Goal: Information Seeking & Learning: Learn about a topic

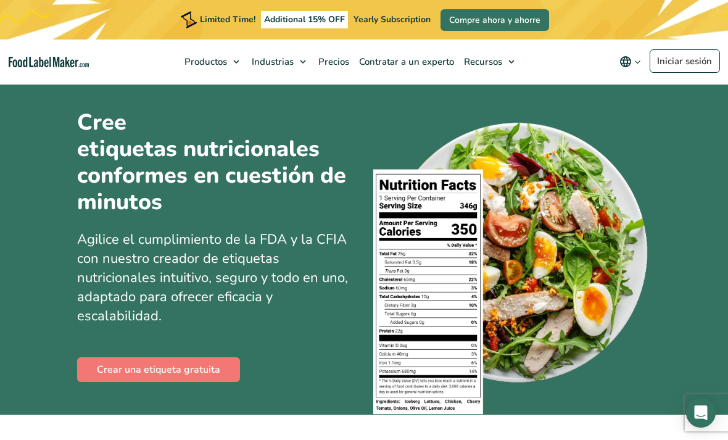
click at [667, 56] on link "Iniciar sesión" at bounding box center [685, 60] width 70 height 23
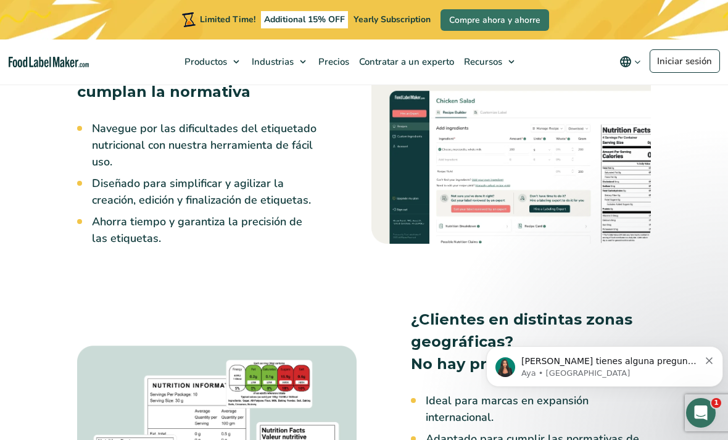
scroll to position [1066, 0]
click at [513, 198] on img at bounding box center [510, 149] width 279 height 187
click at [527, 232] on img at bounding box center [510, 149] width 279 height 187
click at [519, 196] on img at bounding box center [510, 149] width 279 height 187
click at [519, 198] on img at bounding box center [510, 149] width 279 height 187
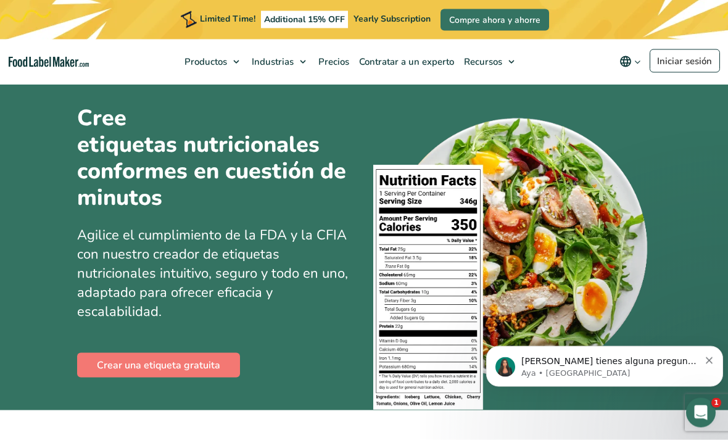
scroll to position [0, 0]
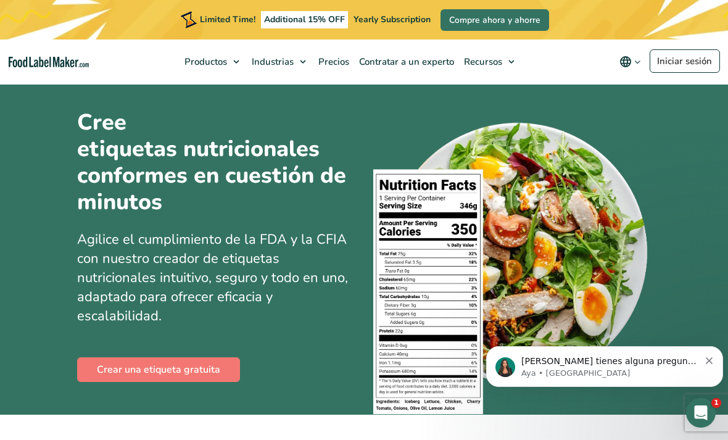
click at [323, 60] on span "Precios" at bounding box center [333, 62] width 36 height 12
click at [490, 60] on span "Recursos" at bounding box center [481, 62] width 43 height 12
click at [294, 133] on span "Suplementos Formulación y etiquetado" at bounding box center [263, 135] width 118 height 26
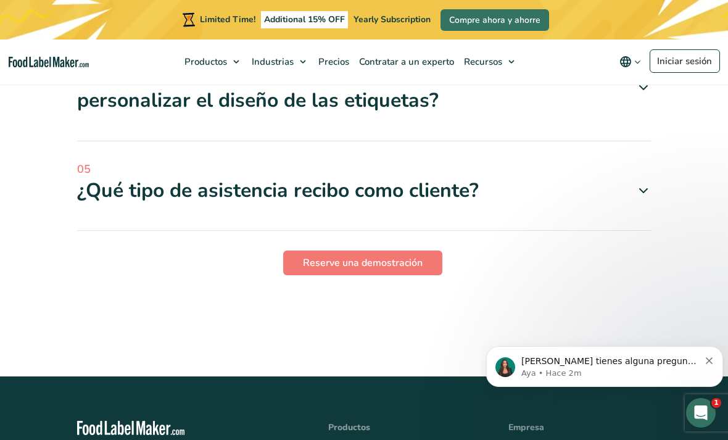
scroll to position [3808, 0]
